Goal: Task Accomplishment & Management: Use online tool/utility

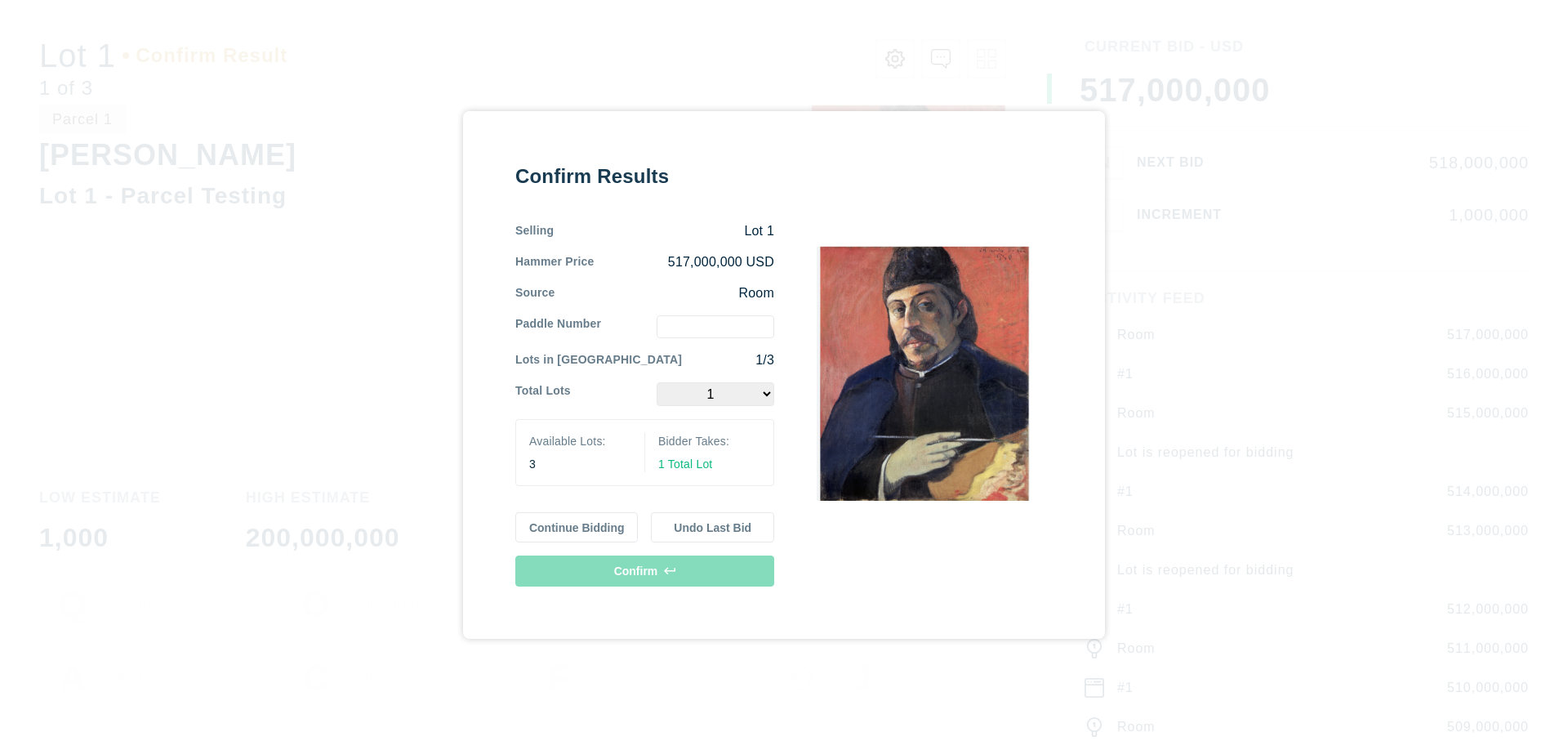
click at [577, 528] on button "Continue Bidding" at bounding box center [576, 528] width 123 height 31
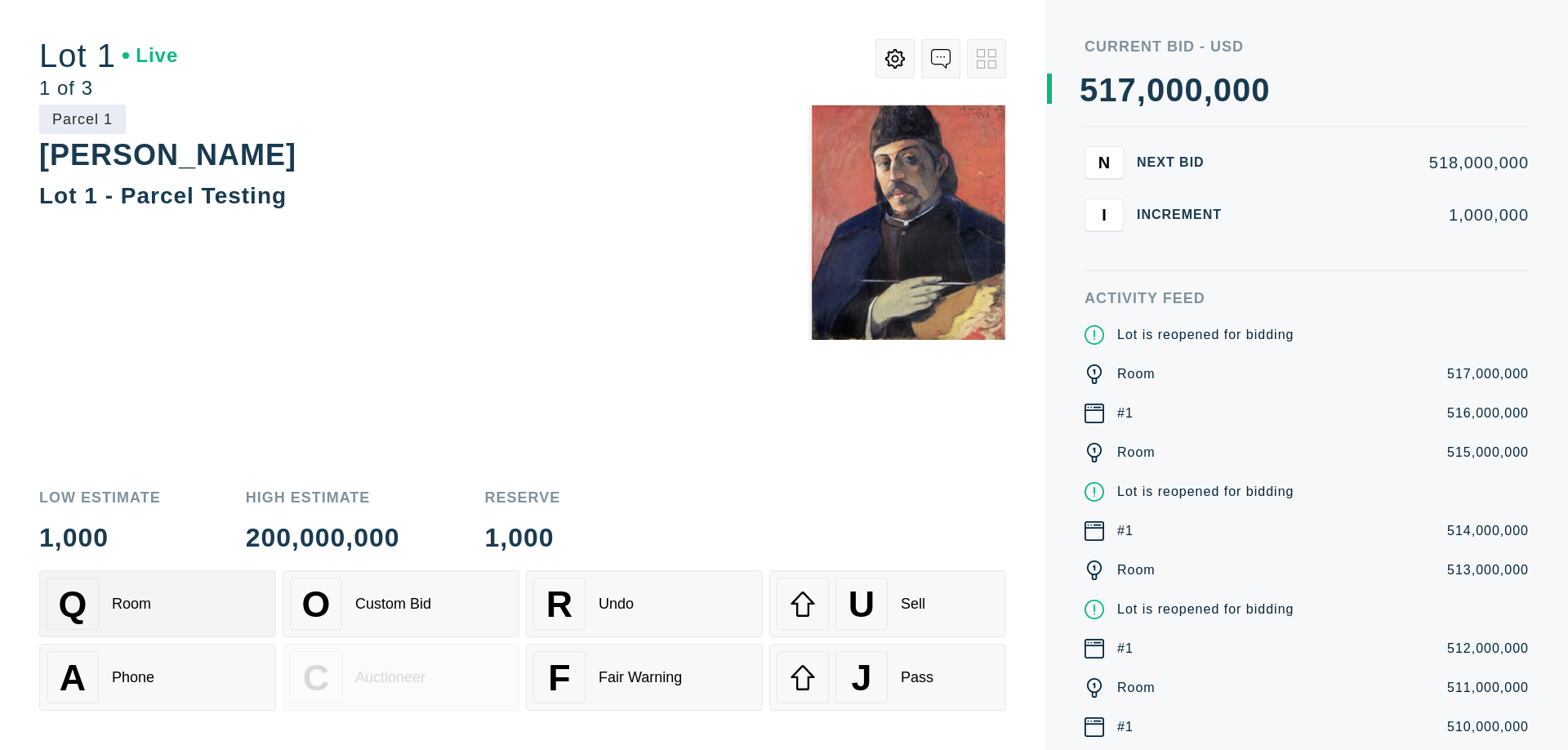
click at [158, 604] on div "Q Room" at bounding box center [158, 603] width 222 height 52
